Goal: Information Seeking & Learning: Check status

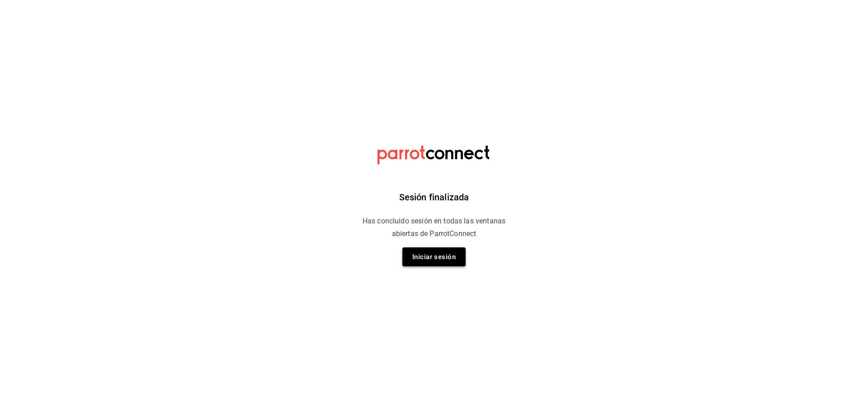
click at [421, 262] on button "Iniciar sesión" at bounding box center [433, 256] width 63 height 19
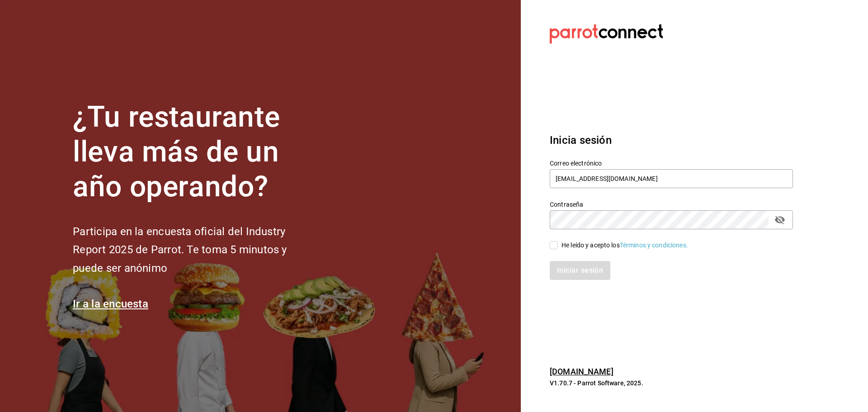
click at [553, 244] on input "He leído y acepto los Términos y condiciones." at bounding box center [554, 245] width 8 height 8
checkbox input "true"
click at [563, 272] on button "Iniciar sesión" at bounding box center [580, 270] width 61 height 19
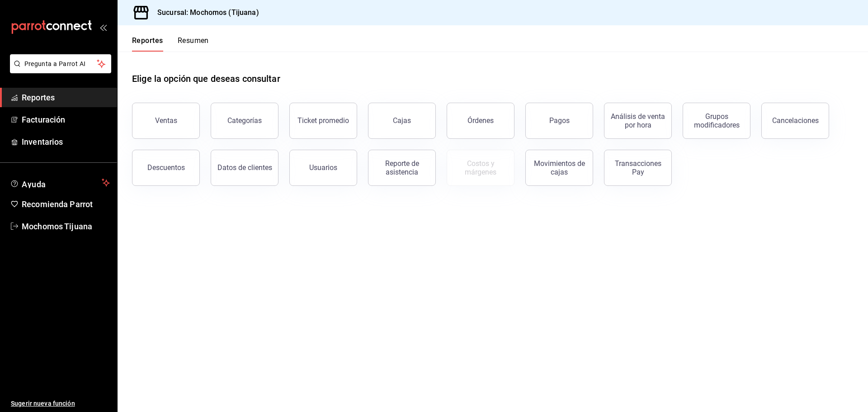
click at [151, 42] on button "Reportes" at bounding box center [147, 43] width 31 height 15
click at [565, 127] on button "Pagos" at bounding box center [559, 121] width 68 height 36
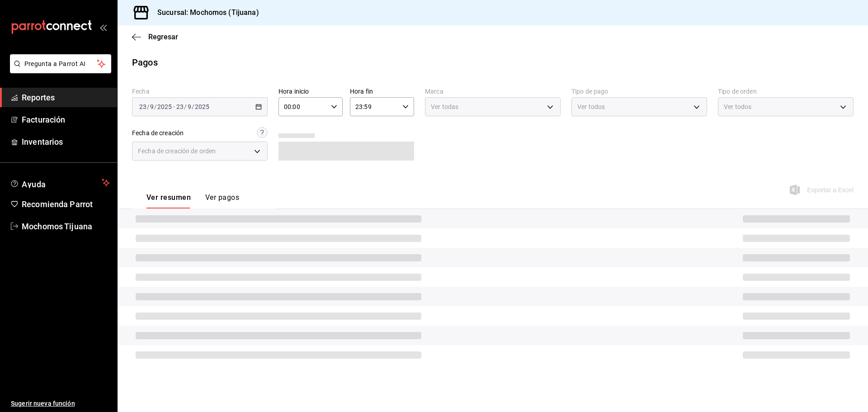
click at [334, 105] on icon "button" at bounding box center [334, 106] width 6 height 6
click at [296, 173] on span "04" at bounding box center [295, 171] width 18 height 7
type input "04:00"
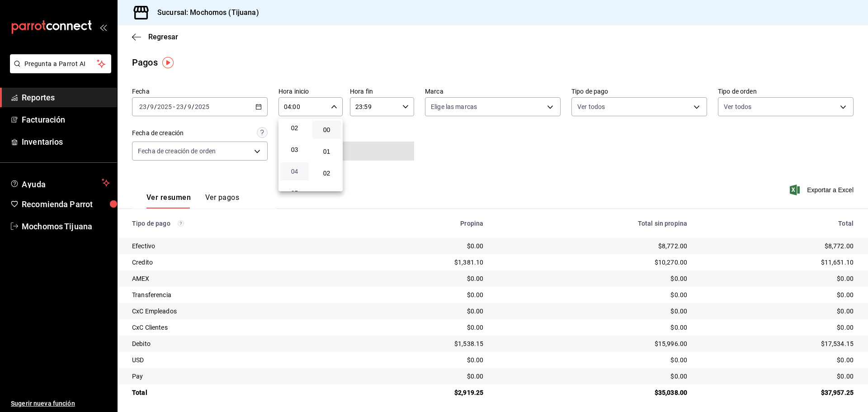
click at [293, 174] on span "04" at bounding box center [295, 171] width 18 height 7
click at [695, 104] on div at bounding box center [434, 206] width 868 height 412
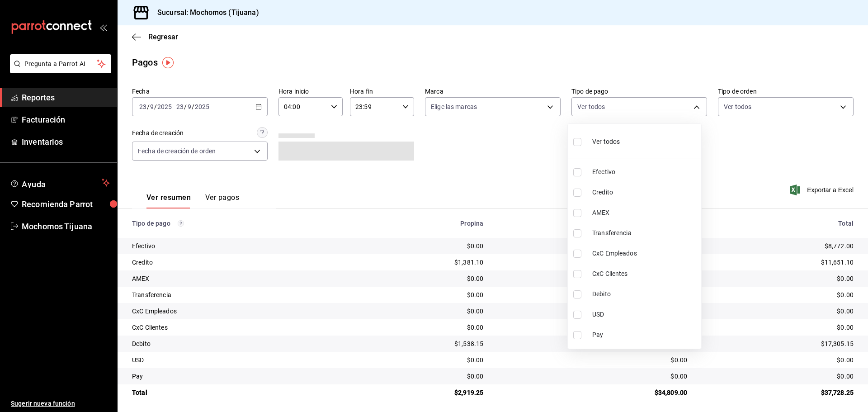
click at [695, 104] on body "Pregunta a Parrot AI Reportes Facturación Inventarios Ayuda Recomienda Parrot M…" at bounding box center [434, 206] width 868 height 412
click at [573, 195] on input "checkbox" at bounding box center [577, 192] width 8 height 8
checkbox input "true"
type input "a27a072c-b141-4985-9f83-ae60dbe2196b"
click at [581, 296] on input "checkbox" at bounding box center [581, 294] width 8 height 8
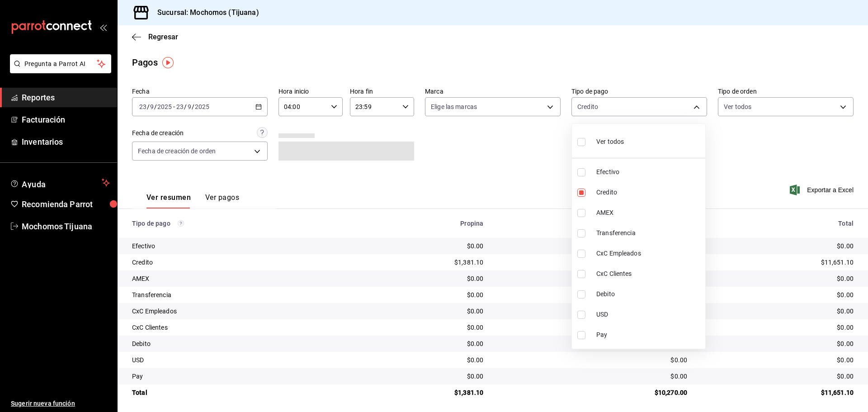
checkbox input "true"
type input "a27a072c-b141-4985-9f83-ae60dbe2196b,b7370aa5-450f-4a05-bab4-2784151f97fb"
